Goal: Transaction & Acquisition: Purchase product/service

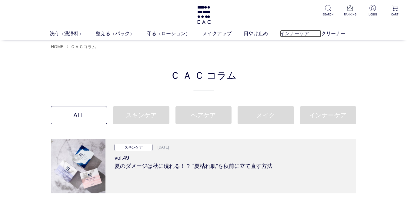
click at [294, 35] on link "インナーケア" at bounding box center [300, 33] width 41 height 7
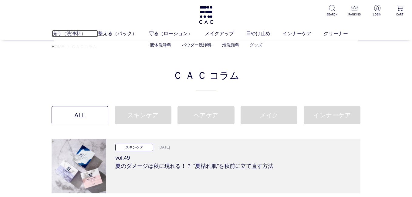
click at [68, 33] on link "洗う（洗浄料）" at bounding box center [75, 33] width 46 height 7
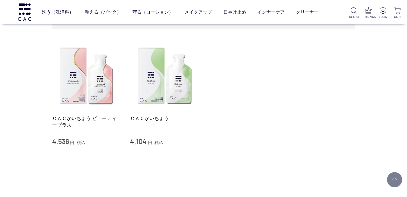
scroll to position [91, 0]
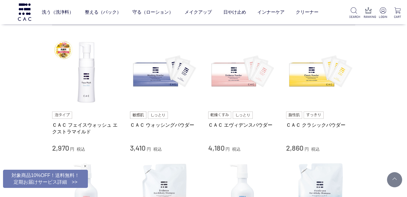
scroll to position [243, 0]
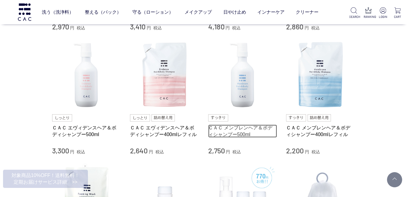
click at [244, 134] on link "ＣＡＣ メンブレンヘア＆ボディシャンプー500ml" at bounding box center [242, 131] width 69 height 13
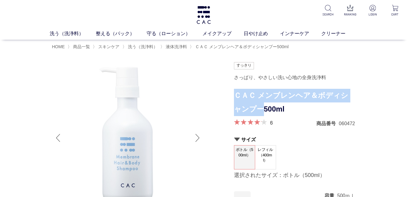
drag, startPoint x: 236, startPoint y: 93, endPoint x: 253, endPoint y: 104, distance: 19.8
click at [253, 104] on h1 "ＣＡＣ メンブレンヘア＆ボディシャンプー500ml" at bounding box center [294, 102] width 121 height 27
copy h1 "ＣＡＣ メンブレンヘア＆ボディシャンプー"
click at [200, 15] on img at bounding box center [204, 15] width 16 height 18
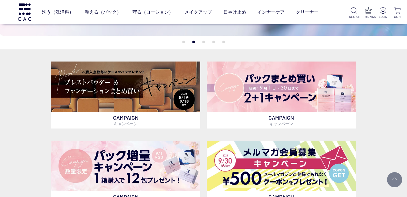
scroll to position [30, 0]
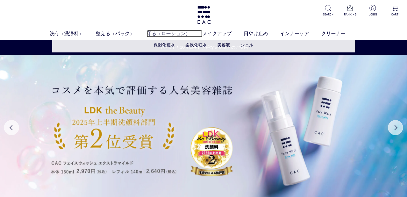
click at [160, 31] on link "守る（ローション）" at bounding box center [175, 33] width 56 height 7
